Goal: Task Accomplishment & Management: Manage account settings

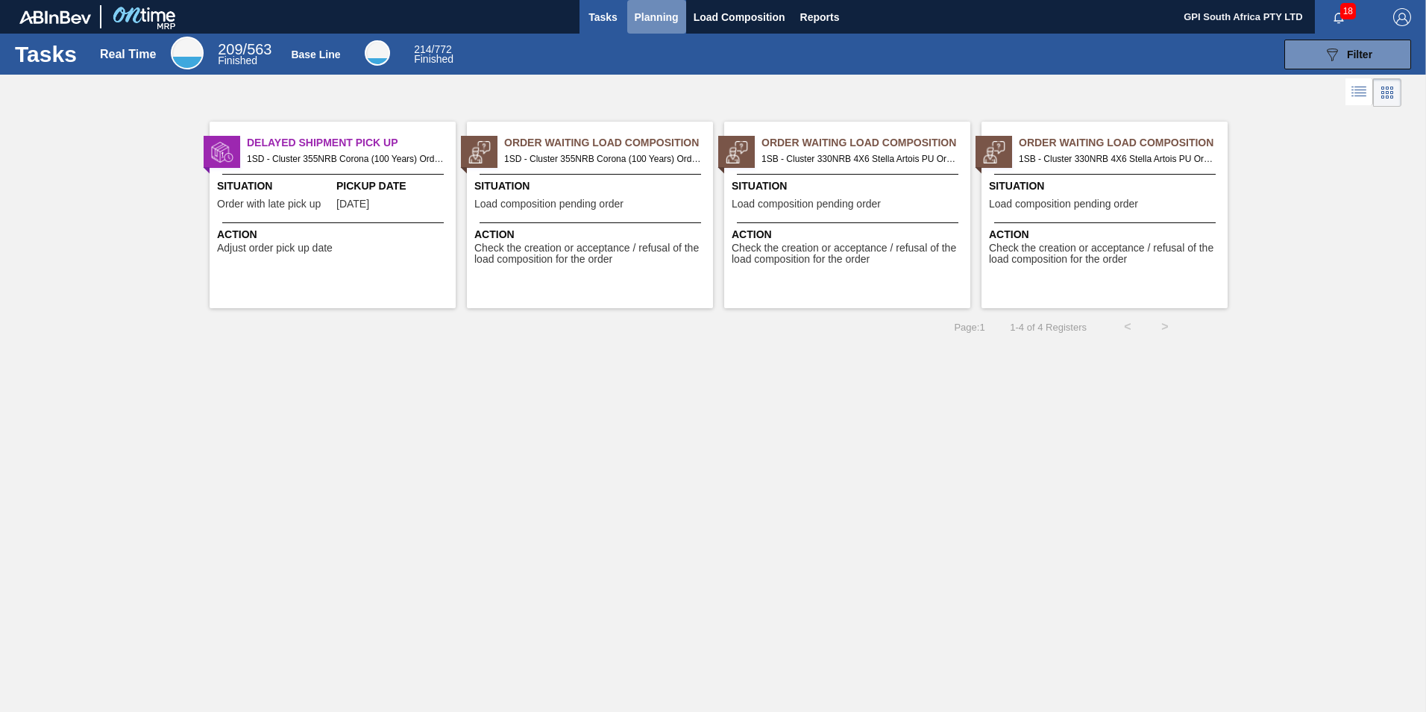
click at [654, 14] on span "Planning" at bounding box center [657, 17] width 44 height 18
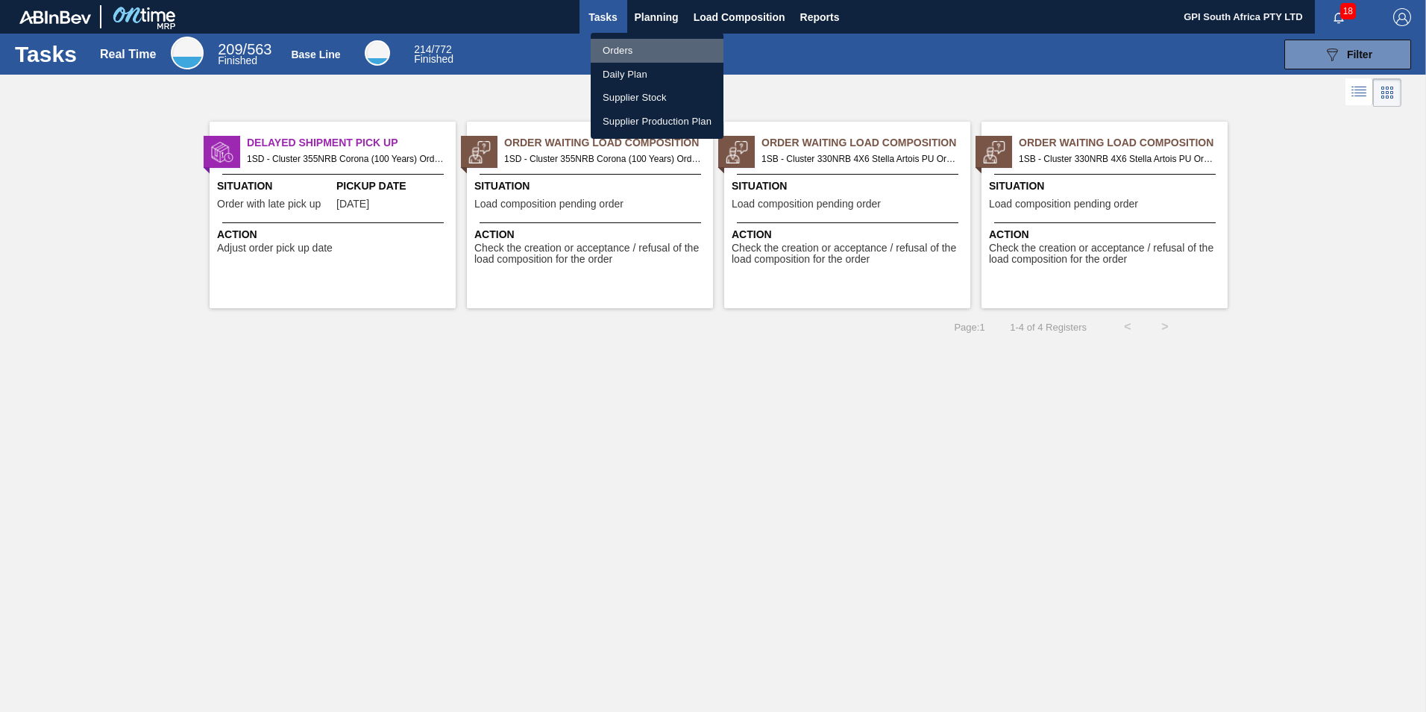
click at [644, 48] on li "Orders" at bounding box center [657, 51] width 133 height 24
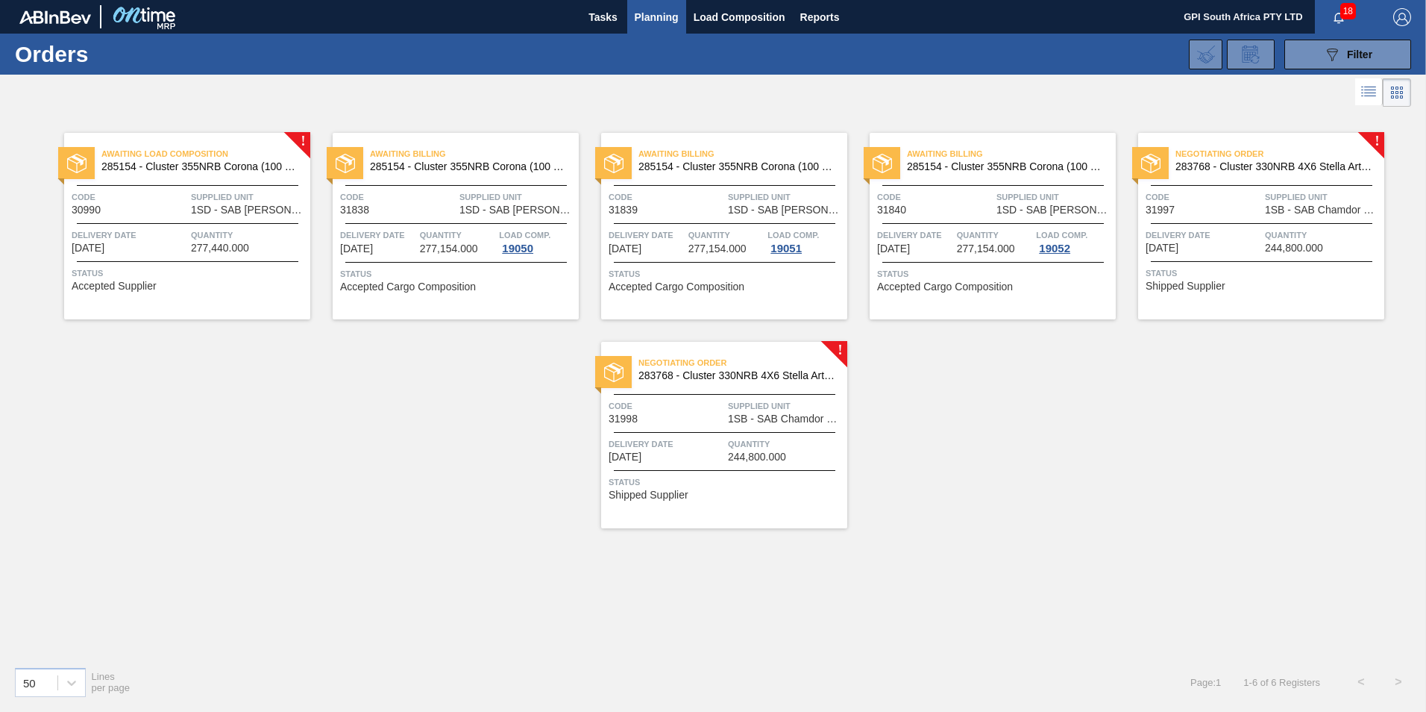
click at [1230, 224] on div "Negotiating Order 283768 - Cluster 330NRB 4X6 Stella Artois PU Code 31997 Suppl…" at bounding box center [1261, 226] width 246 height 186
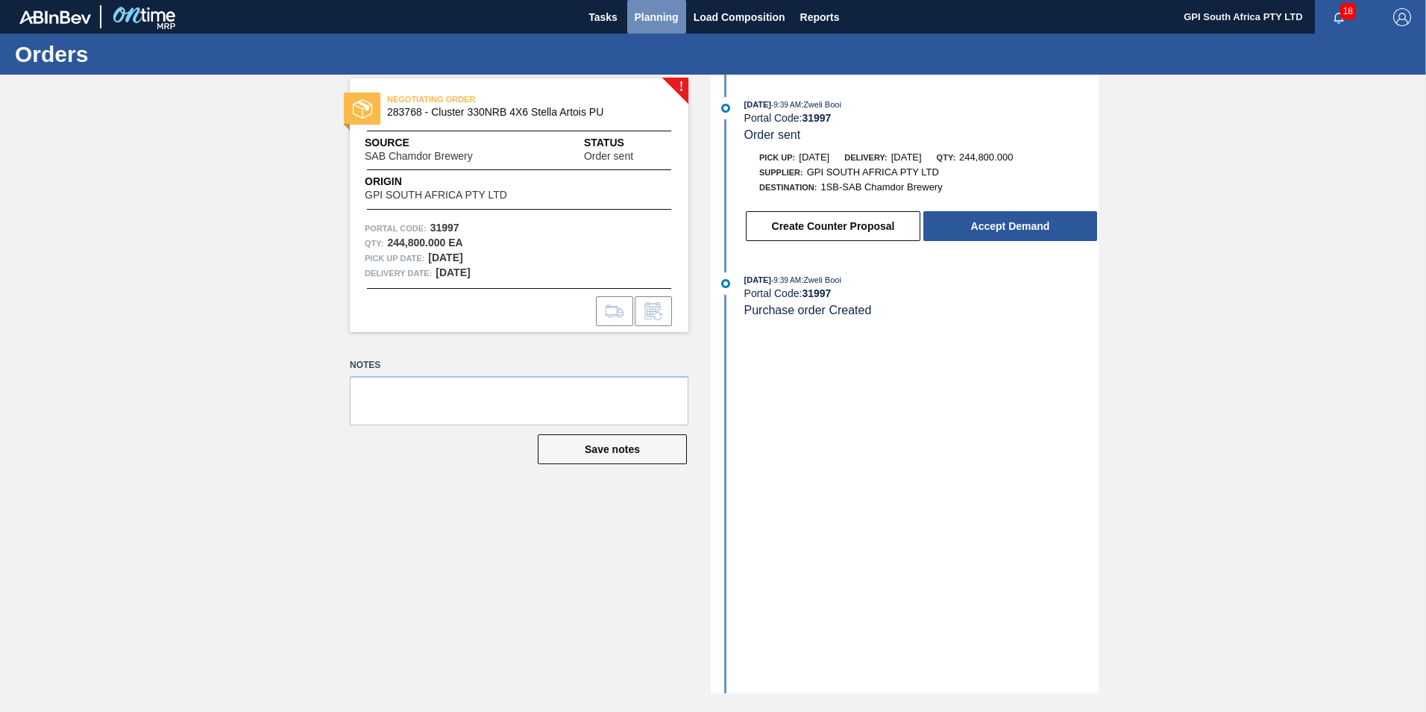
click at [662, 14] on span "Planning" at bounding box center [657, 17] width 44 height 18
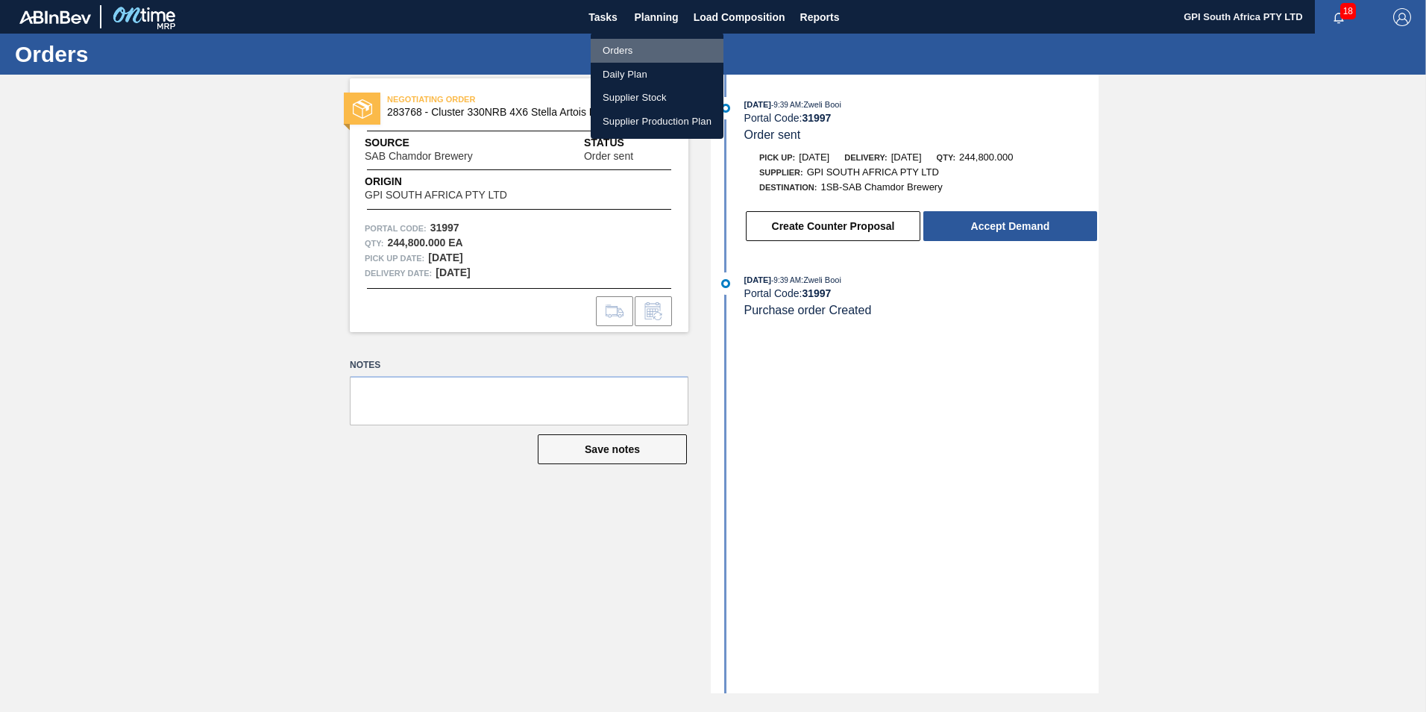
click at [655, 53] on li "Orders" at bounding box center [657, 51] width 133 height 24
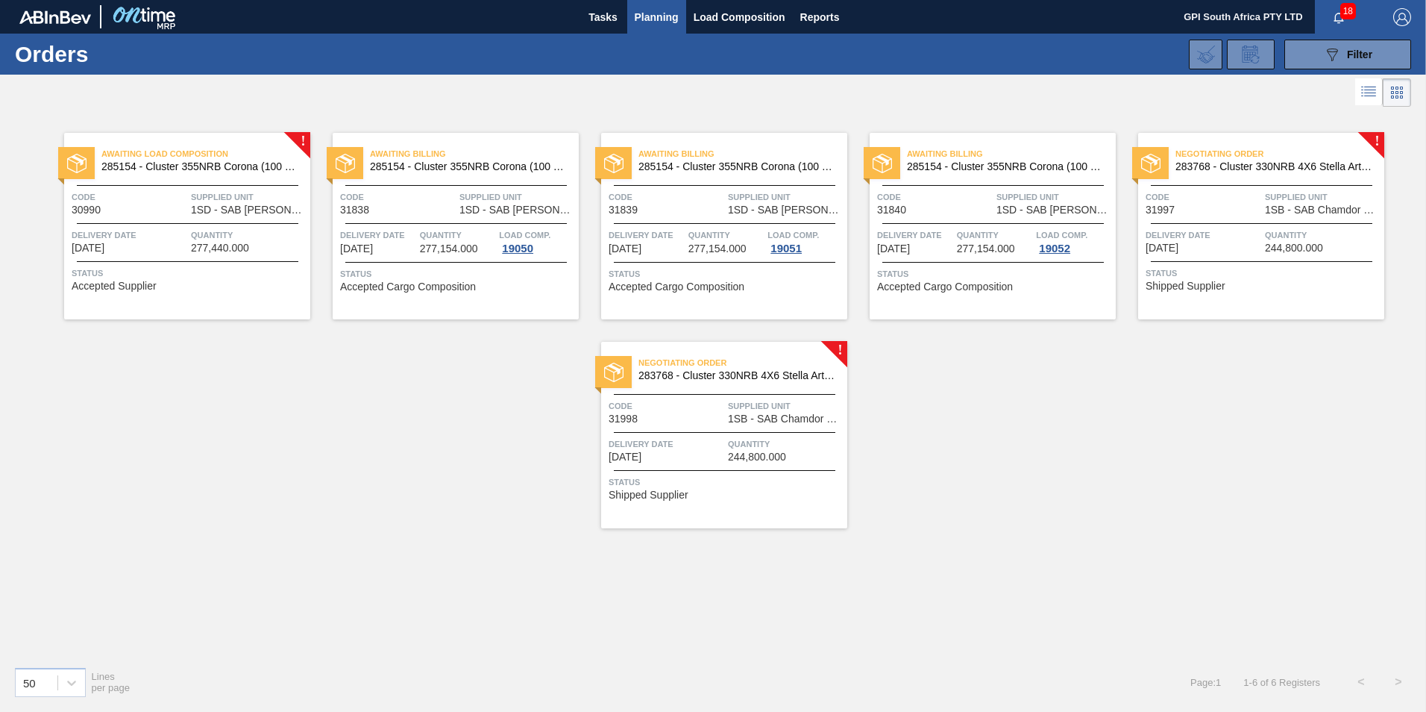
click at [1179, 223] on div at bounding box center [1262, 223] width 222 height 1
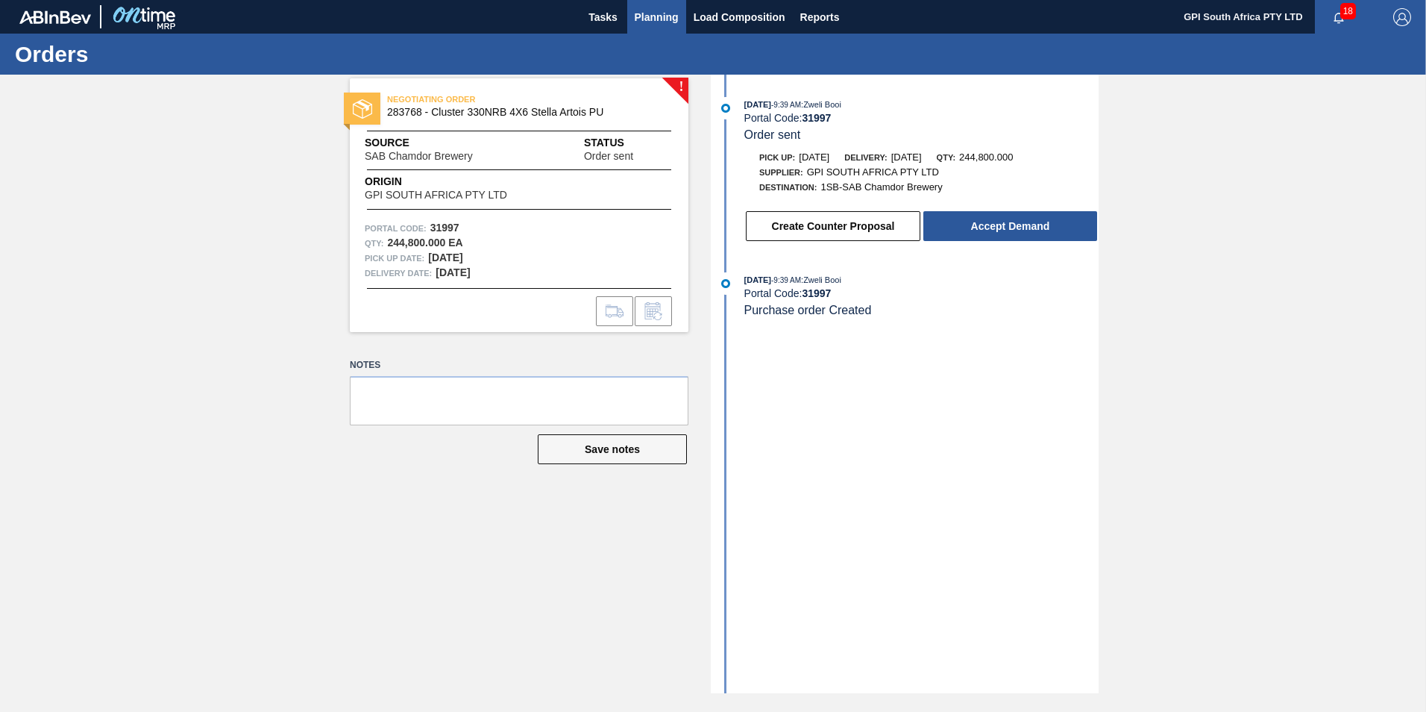
click at [650, 21] on span "Planning" at bounding box center [657, 17] width 44 height 18
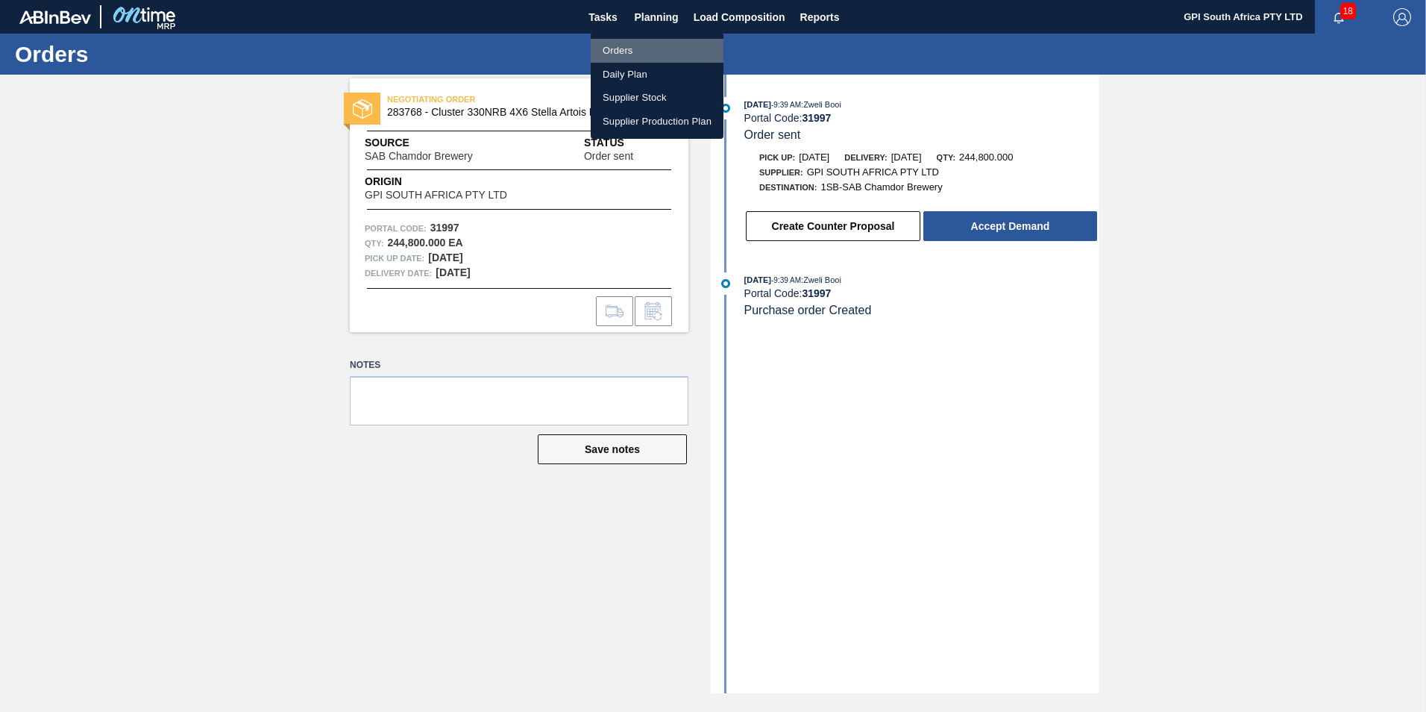
click at [626, 48] on li "Orders" at bounding box center [657, 51] width 133 height 24
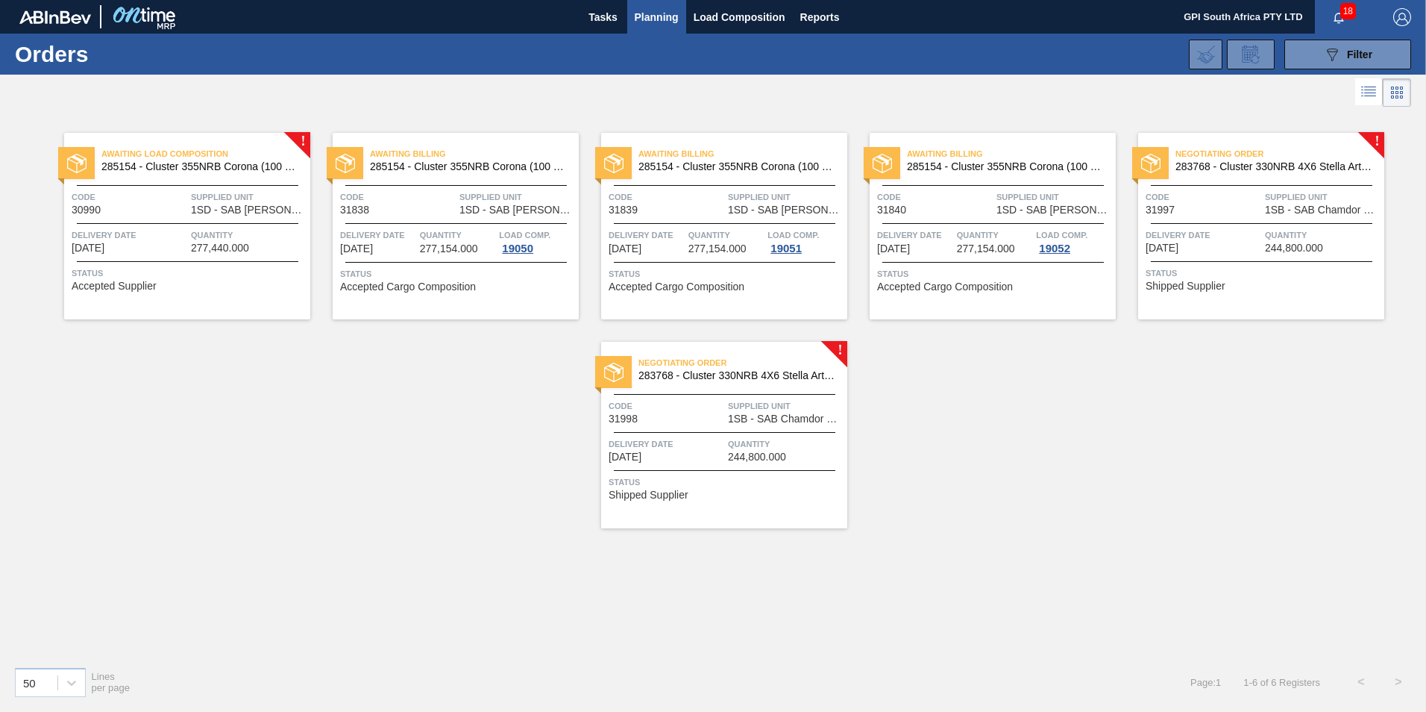
click at [723, 373] on span "283768 - Cluster 330NRB 4X6 Stella Artois PU" at bounding box center [736, 375] width 197 height 11
